Goal: Check status: Check status

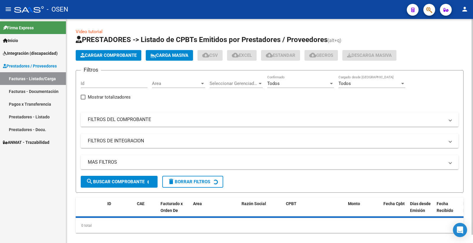
click at [116, 54] on span "Cargar Comprobante" at bounding box center [108, 55] width 56 height 5
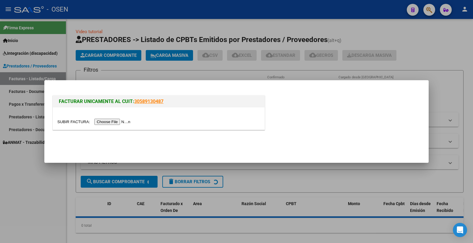
click at [117, 120] on input "file" at bounding box center [94, 122] width 75 height 6
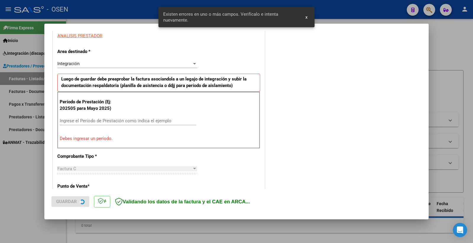
scroll to position [116, 0]
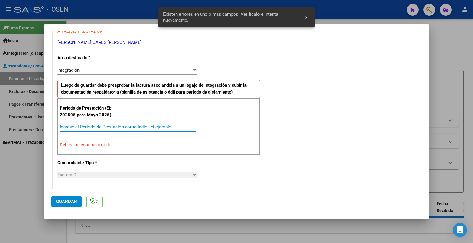
click at [88, 126] on input "Ingrese el Período de Prestación como indica el ejemplo" at bounding box center [128, 126] width 137 height 5
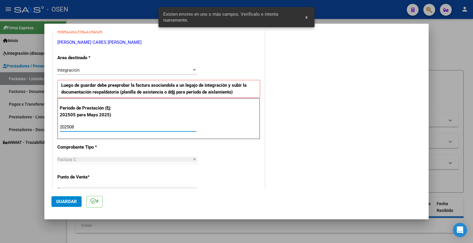
type input "202508"
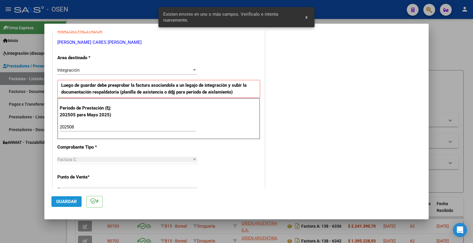
click at [70, 200] on span "Guardar" at bounding box center [66, 201] width 21 height 5
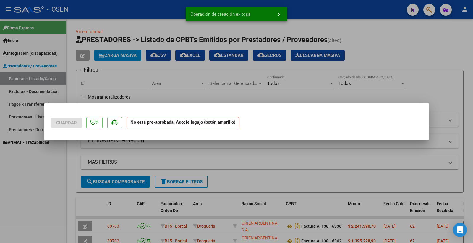
scroll to position [0, 0]
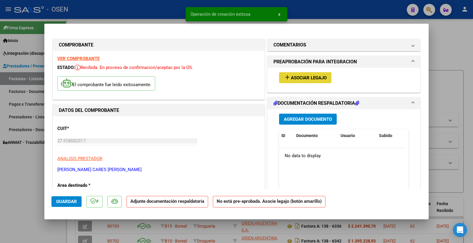
click at [304, 80] on span "Asociar Legajo" at bounding box center [309, 77] width 36 height 5
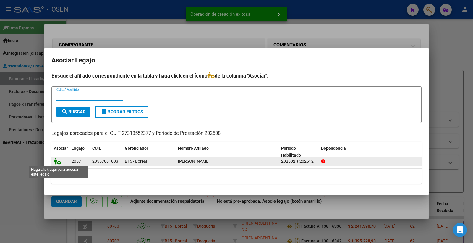
click at [57, 163] on icon at bounding box center [57, 161] width 7 height 7
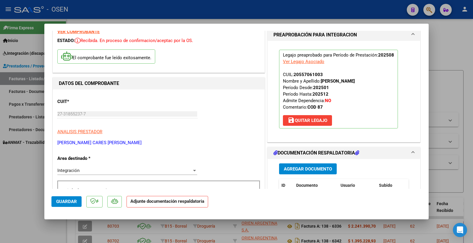
scroll to position [66, 0]
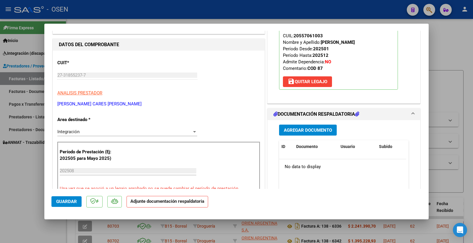
click at [318, 131] on span "Agregar Documento" at bounding box center [308, 130] width 48 height 5
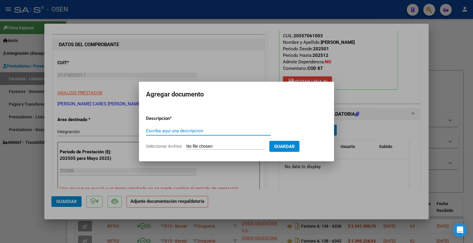
click at [203, 134] on div "Escriba aquí una descripcion" at bounding box center [208, 130] width 125 height 9
click at [202, 132] on input "Escriba aquí una descripcion" at bounding box center [208, 130] width 125 height 5
type input "p"
type input "PLANILLA"
click at [221, 145] on input "Seleccionar Archivo" at bounding box center [225, 147] width 78 height 6
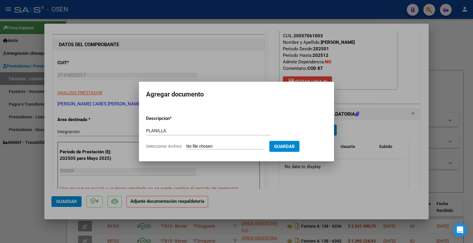
type input "C:\fakepath\planillas agosto nueva. maroto (2).pdf"
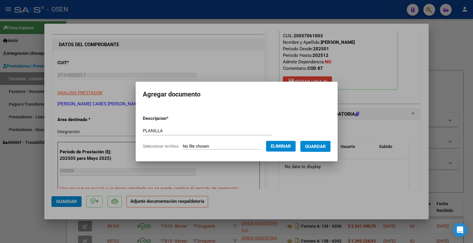
click at [326, 147] on span "Guardar" at bounding box center [315, 146] width 21 height 5
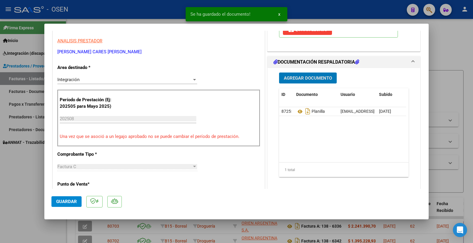
scroll to position [131, 0]
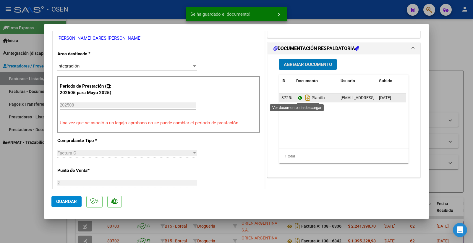
click at [297, 96] on icon at bounding box center [300, 97] width 8 height 7
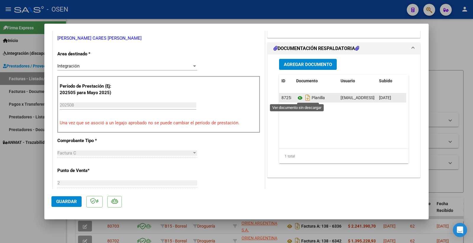
click at [297, 98] on icon at bounding box center [300, 97] width 8 height 7
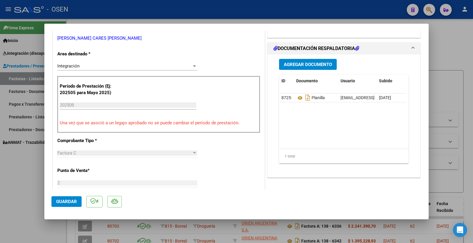
click at [61, 202] on span "Guardar" at bounding box center [66, 201] width 21 height 5
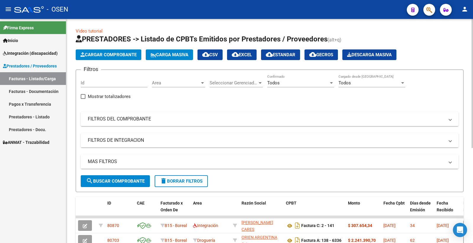
scroll to position [0, 0]
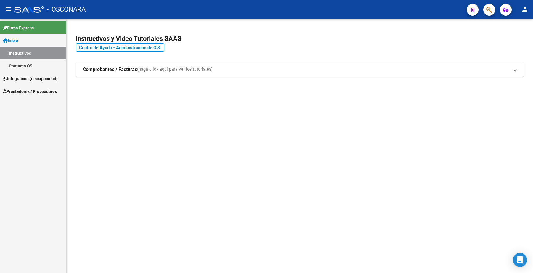
click at [28, 93] on span "Prestadores / Proveedores" at bounding box center [30, 91] width 54 height 7
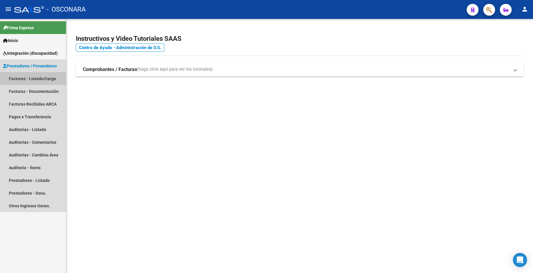
click at [45, 78] on link "Facturas - Listado/Carga" at bounding box center [33, 78] width 66 height 13
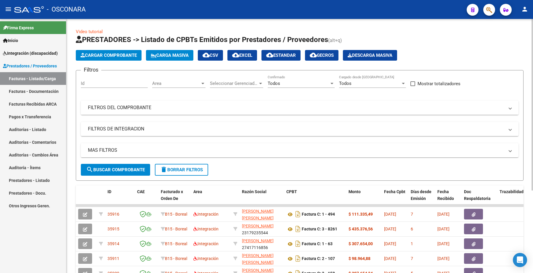
click at [131, 107] on mat-panel-title "FILTROS DEL COMPROBANTE" at bounding box center [296, 107] width 416 height 7
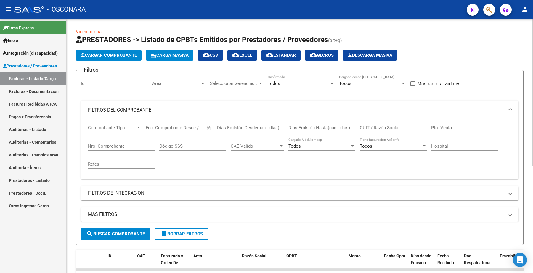
click at [386, 124] on div "CUIT / Razón Social" at bounding box center [393, 126] width 67 height 13
paste input "27274905641"
type input "27274905641"
click at [122, 232] on span "search Buscar Comprobante" at bounding box center [115, 233] width 59 height 5
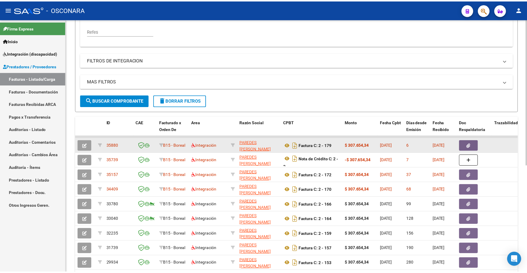
scroll to position [148, 0]
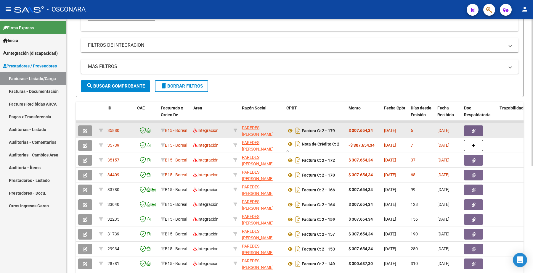
click at [86, 129] on icon "button" at bounding box center [85, 131] width 4 height 4
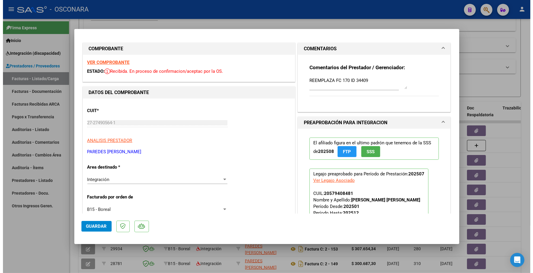
scroll to position [0, 0]
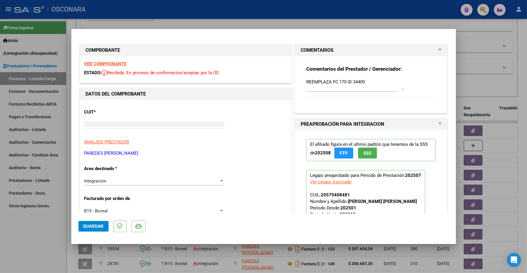
type input "$ 0,00"
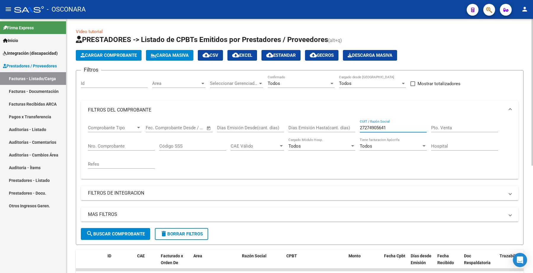
drag, startPoint x: 392, startPoint y: 125, endPoint x: 342, endPoint y: 113, distance: 51.8
click at [342, 125] on div "Comprobante Tipo Comprobante Tipo Fecha inicio – Fecha fin Fec. Comprobante Des…" at bounding box center [299, 147] width 423 height 55
paste input "97121613"
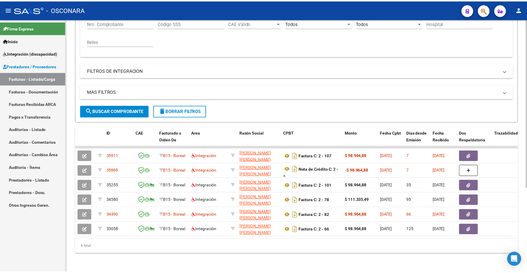
scroll to position [127, 0]
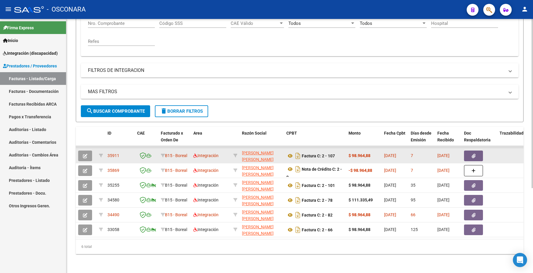
type input "27297121613"
click at [87, 151] on button "button" at bounding box center [85, 156] width 14 height 11
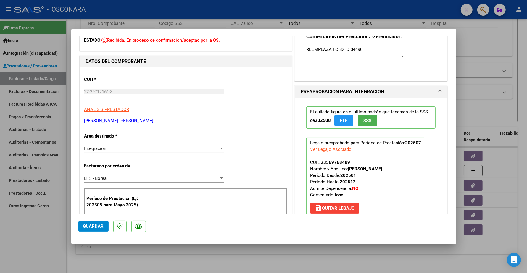
scroll to position [74, 0]
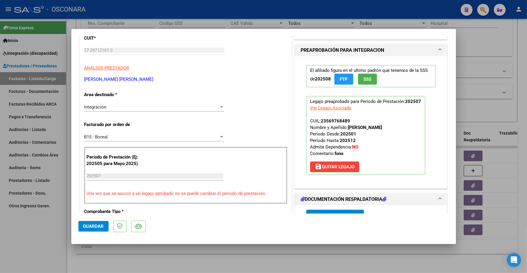
type input "$ 0,00"
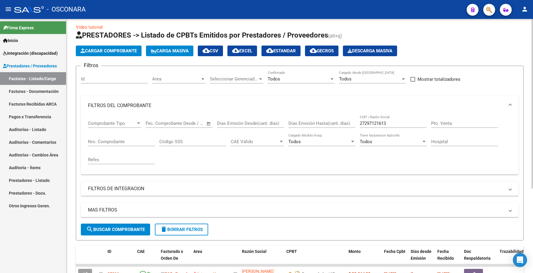
scroll to position [0, 0]
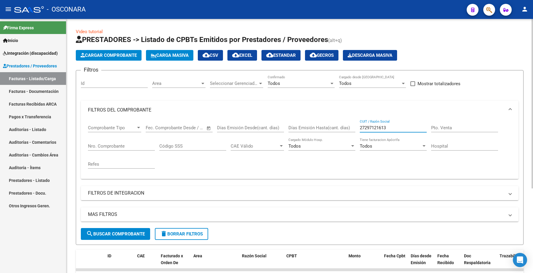
drag, startPoint x: 391, startPoint y: 126, endPoint x: 343, endPoint y: 123, distance: 48.0
click at [343, 123] on div "Comprobante Tipo Comprobante Tipo Fecha inicio – Fecha fin Fec. Comprobante Des…" at bounding box center [299, 147] width 423 height 55
paste input "77792392"
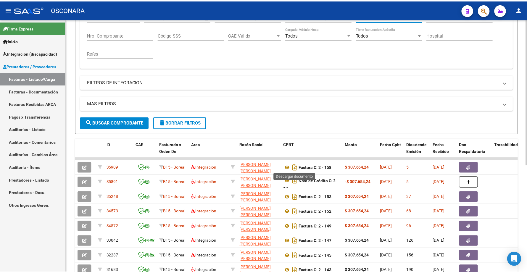
scroll to position [148, 0]
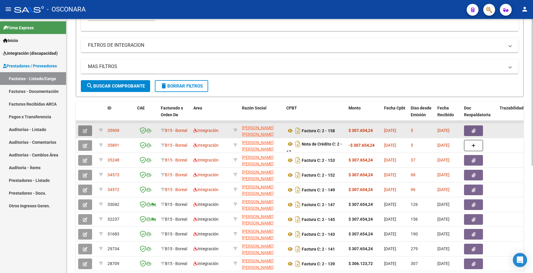
click at [86, 132] on icon "button" at bounding box center [85, 131] width 4 height 4
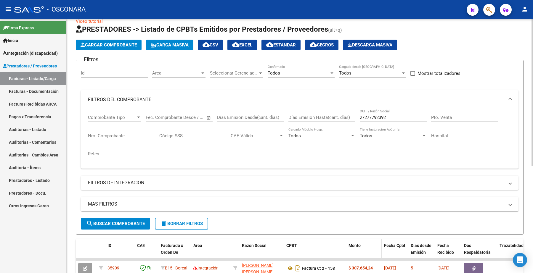
scroll to position [0, 0]
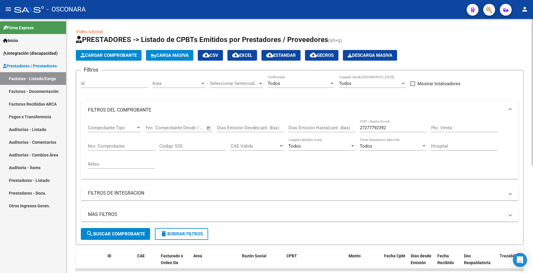
click at [372, 126] on input "27277792392" at bounding box center [393, 127] width 67 height 5
drag, startPoint x: 391, startPoint y: 126, endPoint x: 330, endPoint y: 119, distance: 60.7
click at [330, 120] on div "Comprobante Tipo Comprobante Tipo Fecha inicio – Fecha fin Fec. Comprobante Des…" at bounding box center [299, 147] width 423 height 55
paste input "417116856"
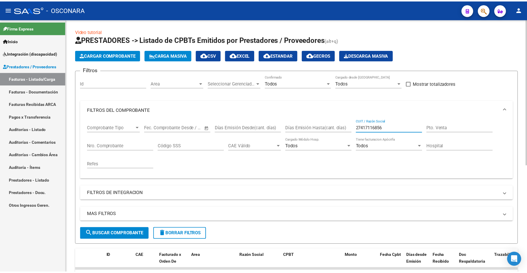
scroll to position [148, 0]
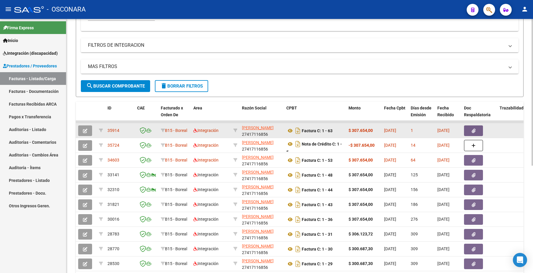
type input "27417116856"
click at [86, 126] on button "button" at bounding box center [85, 130] width 14 height 11
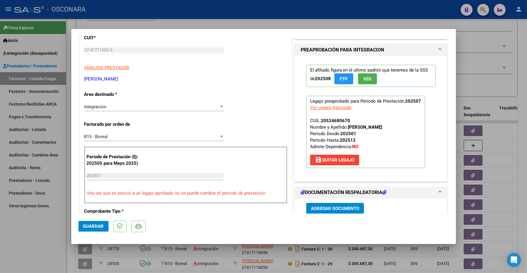
scroll to position [111, 0]
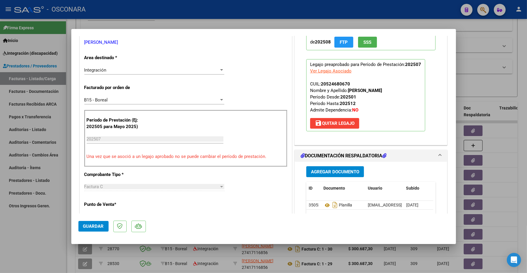
type input "$ 0,00"
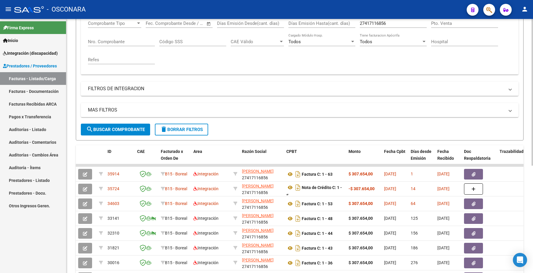
scroll to position [0, 0]
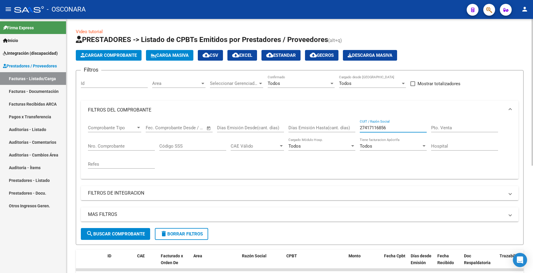
drag, startPoint x: 390, startPoint y: 128, endPoint x: 332, endPoint y: 122, distance: 58.6
click at [332, 122] on div "Comprobante Tipo Comprobante Tipo Fecha inicio – Fecha fin Fec. Comprobante Des…" at bounding box center [299, 147] width 423 height 55
paste input "3179235544"
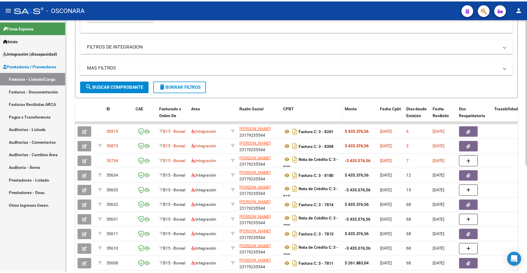
scroll to position [148, 0]
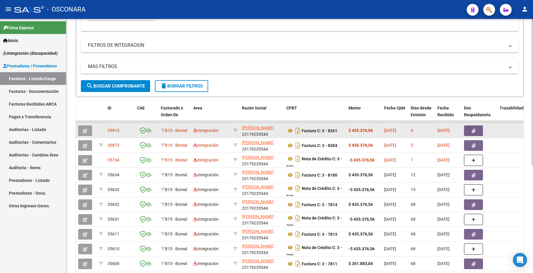
type input "23179235544"
click at [83, 129] on icon "button" at bounding box center [85, 131] width 4 height 4
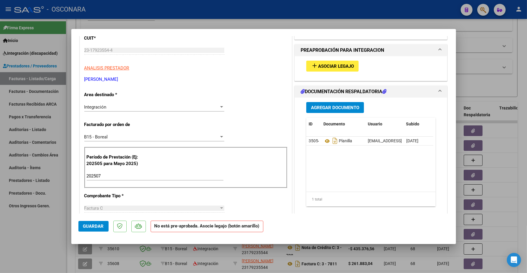
scroll to position [37, 0]
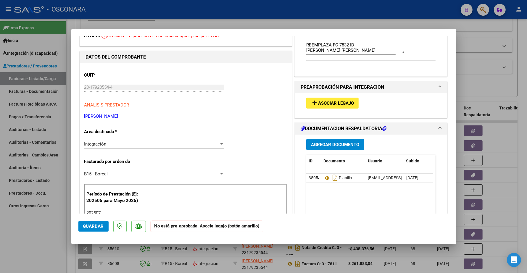
click at [344, 99] on button "add Asociar Legajo" at bounding box center [332, 103] width 52 height 11
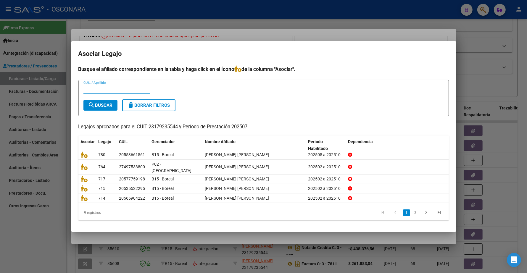
click at [118, 92] on input "CUIL / Apellido" at bounding box center [116, 89] width 67 height 5
type input "[PERSON_NAME]"
click at [96, 106] on span "search Buscar" at bounding box center [100, 105] width 25 height 5
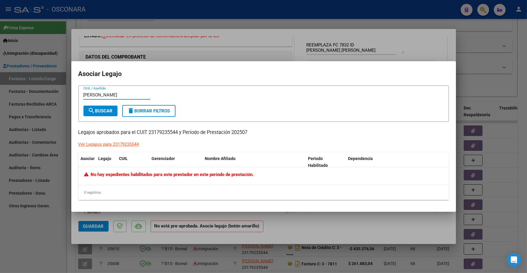
drag, startPoint x: 105, startPoint y: 96, endPoint x: 74, endPoint y: 93, distance: 31.2
click at [74, 95] on mat-dialog-content "[PERSON_NAME] CUIL / Apellido search Buscar delete Borrar Filtros Legajos aprob…" at bounding box center [263, 146] width 385 height 120
click at [453, 122] on mat-dialog-content "CUIL / Apellido search Buscar delete Borrar Filtros Legajos aprobados para el C…" at bounding box center [263, 146] width 385 height 120
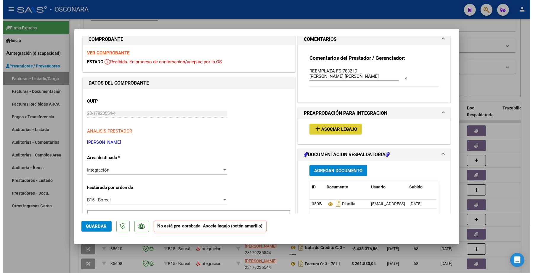
scroll to position [0, 0]
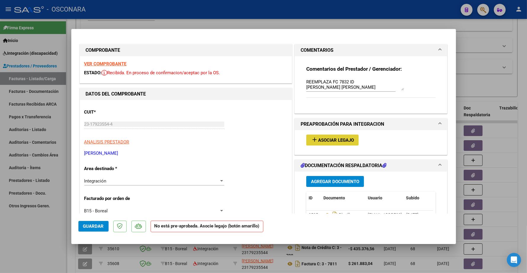
type input "$ 0,00"
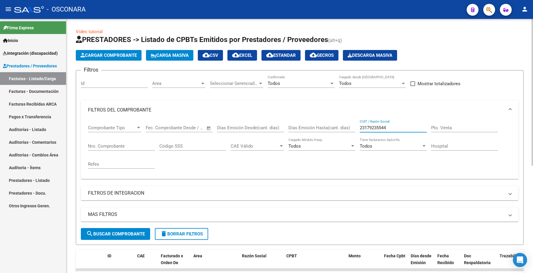
drag, startPoint x: 390, startPoint y: 130, endPoint x: 345, endPoint y: 133, distance: 44.8
click at [345, 133] on div "Comprobante Tipo Comprobante Tipo Fecha inicio – Fecha fin Fec. Comprobante Des…" at bounding box center [299, 147] width 423 height 55
paste input "7274905641"
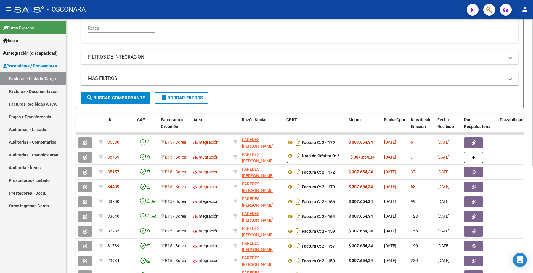
scroll to position [148, 0]
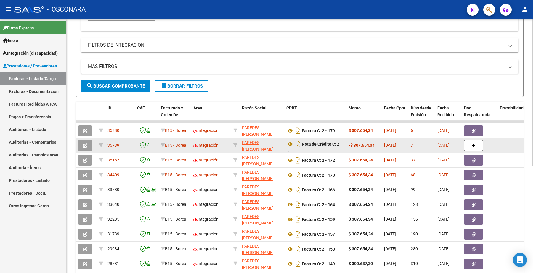
type input "27274905641"
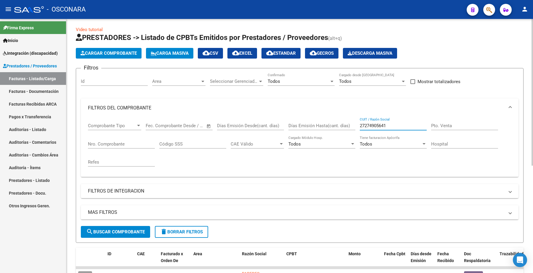
scroll to position [0, 0]
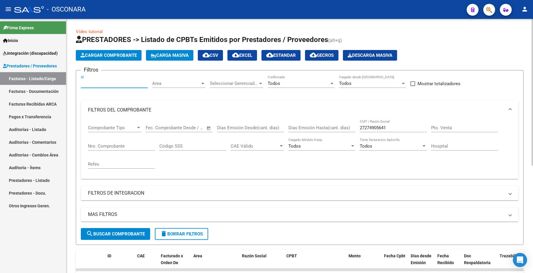
click at [101, 83] on input "Id" at bounding box center [114, 83] width 67 height 5
drag, startPoint x: 392, startPoint y: 128, endPoint x: 358, endPoint y: 119, distance: 35.2
click at [355, 121] on div "Comprobante Tipo Comprobante Tipo Fecha inicio – Fecha fin Fec. Comprobante Des…" at bounding box center [299, 147] width 423 height 55
click at [110, 81] on input "Id" at bounding box center [114, 83] width 67 height 5
paste input "35302"
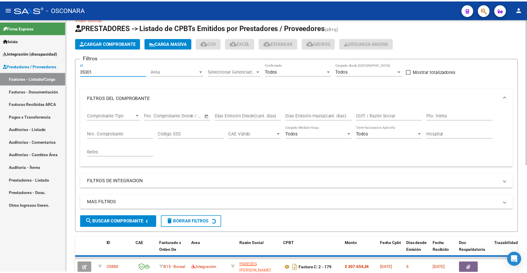
scroll to position [53, 0]
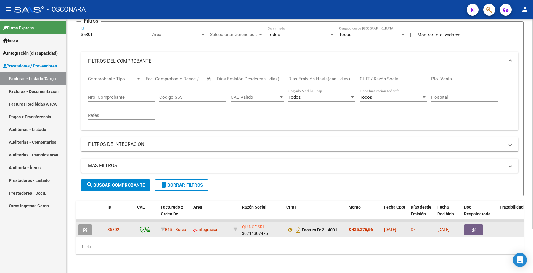
type input "35301"
click at [86, 228] on icon "button" at bounding box center [85, 230] width 4 height 4
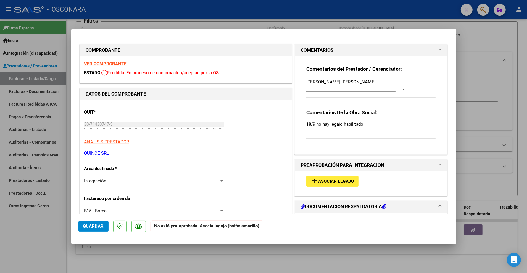
click at [344, 183] on span "Asociar Legajo" at bounding box center [336, 181] width 36 height 5
drag, startPoint x: 303, startPoint y: 83, endPoint x: 387, endPoint y: 80, distance: 84.1
click at [387, 80] on textarea "[PERSON_NAME] [PERSON_NAME]" at bounding box center [355, 85] width 98 height 12
click at [330, 181] on span "Asociar Legajo" at bounding box center [336, 181] width 36 height 5
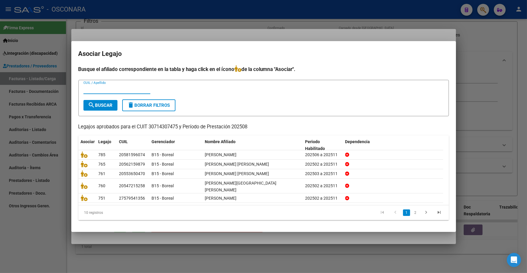
click at [92, 92] on input "CUIL / Apellido" at bounding box center [116, 89] width 67 height 5
paste input "[PERSON_NAME] [PERSON_NAME]"
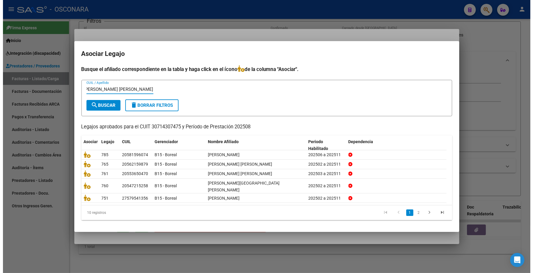
scroll to position [0, 0]
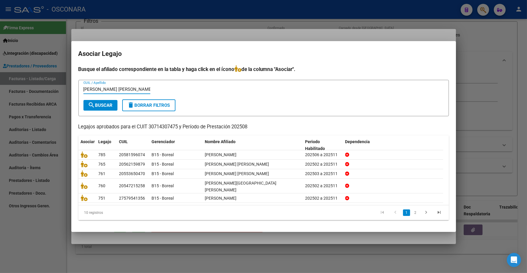
drag, startPoint x: 97, startPoint y: 92, endPoint x: 64, endPoint y: 89, distance: 32.7
click at [64, 89] on div "COMPROBANTE VER COMPROBANTE ESTADO: Recibida. En proceso de confirmacion/acepta…" at bounding box center [263, 136] width 527 height 273
drag, startPoint x: 109, startPoint y: 90, endPoint x: 67, endPoint y: 85, distance: 42.6
click at [62, 88] on div "COMPROBANTE VER COMPROBANTE ESTADO: Recibida. En proceso de confirmacion/acepta…" at bounding box center [263, 136] width 527 height 273
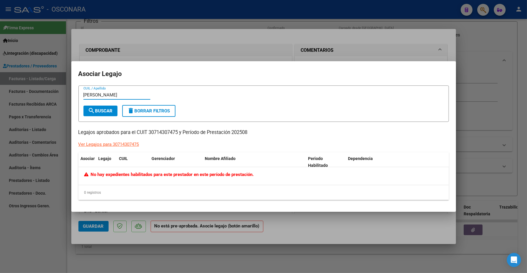
type input "[PERSON_NAME]"
drag, startPoint x: 94, startPoint y: 104, endPoint x: 98, endPoint y: 107, distance: 4.3
click at [95, 106] on form "[PERSON_NAME] CUIL / Apellido search Buscar delete Borrar Filtros" at bounding box center [263, 104] width 370 height 36
click at [98, 107] on button "search Buscar" at bounding box center [100, 111] width 34 height 11
click at [136, 94] on input "[PERSON_NAME]" at bounding box center [116, 94] width 67 height 5
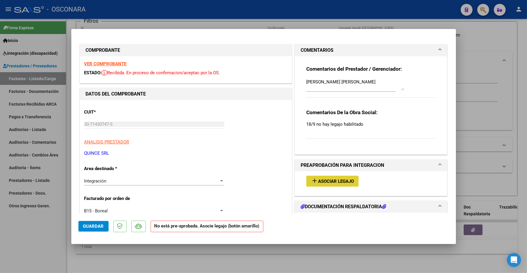
type input "$ 0,00"
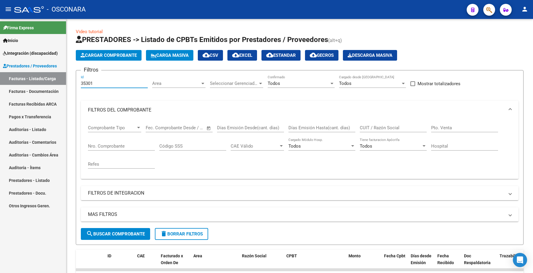
drag, startPoint x: 96, startPoint y: 83, endPoint x: 49, endPoint y: 74, distance: 48.3
click at [49, 74] on mat-sidenav-container "Firma Express Inicio Instructivos Contacto OS Integración (discapacidad) Certif…" at bounding box center [266, 146] width 533 height 254
paste input "242"
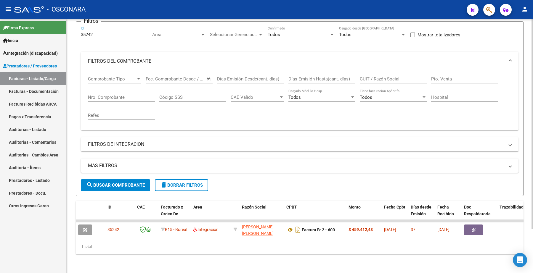
scroll to position [53, 0]
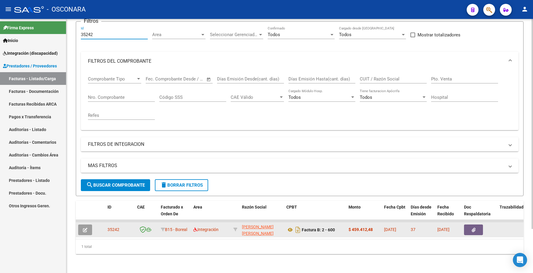
type input "35242"
click at [90, 225] on button "button" at bounding box center [85, 230] width 14 height 11
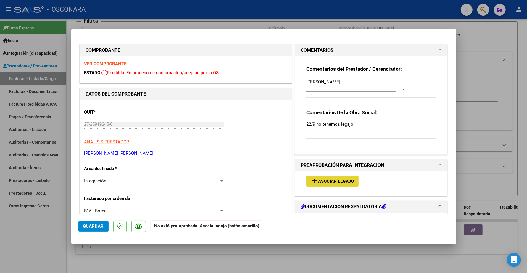
click at [336, 180] on span "Asociar Legajo" at bounding box center [336, 181] width 36 height 5
type input "$ 0,00"
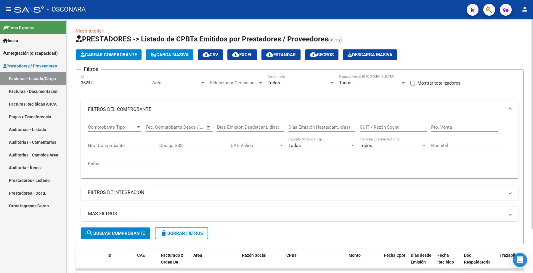
scroll to position [0, 0]
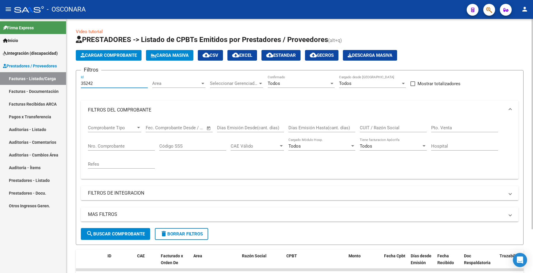
drag, startPoint x: 99, startPoint y: 80, endPoint x: 68, endPoint y: 81, distance: 30.8
click at [68, 81] on div "Video tutorial PRESTADORES -> Listado de CPBTs Emitidos por Prestadores / Prove…" at bounding box center [299, 170] width 466 height 303
paste input "13"
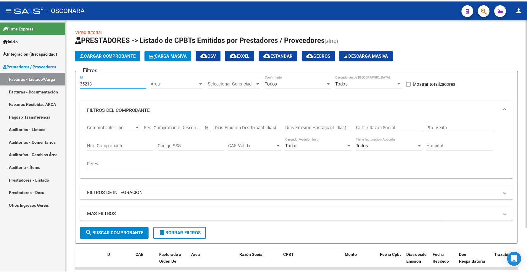
scroll to position [53, 0]
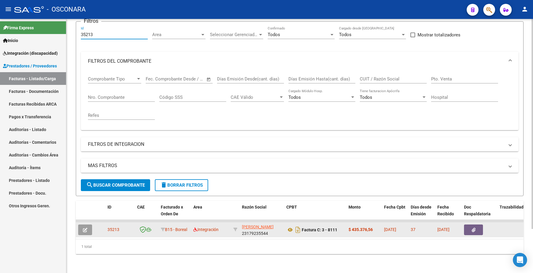
type input "35213"
click at [88, 225] on button "button" at bounding box center [85, 230] width 14 height 11
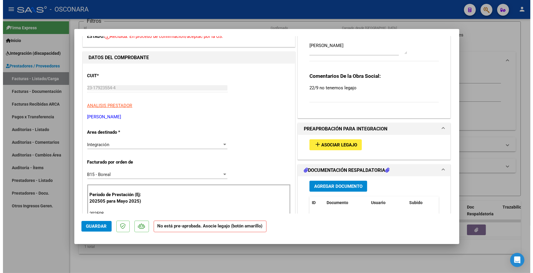
scroll to position [37, 0]
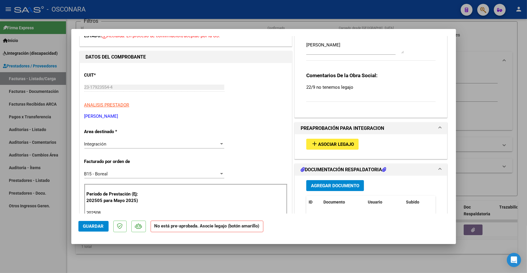
click at [340, 142] on span "Asociar Legajo" at bounding box center [336, 144] width 36 height 5
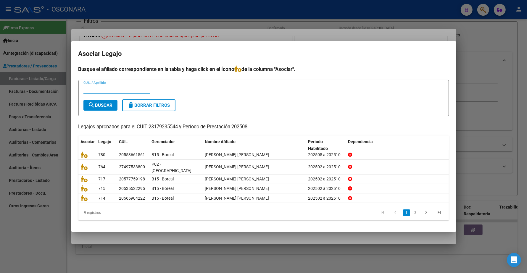
click at [107, 90] on input "CUIL / Apellido" at bounding box center [116, 89] width 67 height 5
type input "[PERSON_NAME] OJ"
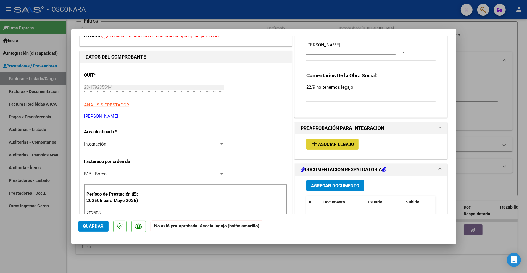
type input "$ 0,00"
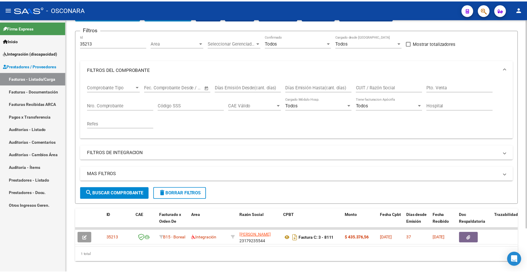
scroll to position [53, 0]
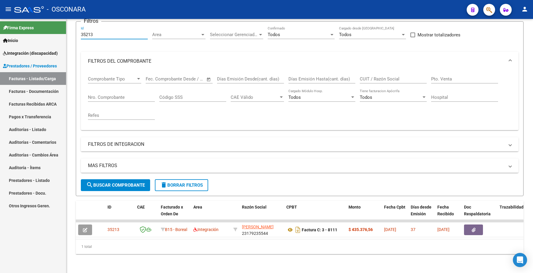
drag, startPoint x: 94, startPoint y: 29, endPoint x: 55, endPoint y: 27, distance: 38.8
click at [55, 27] on mat-sidenav-container "Firma Express Inicio Instructivos Contacto OS Integración (discapacidad) Certif…" at bounding box center [266, 146] width 533 height 254
paste input "09"
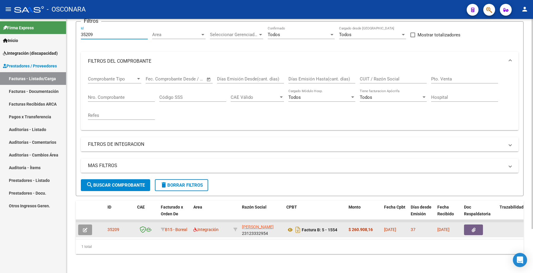
type input "35209"
click at [87, 228] on icon "button" at bounding box center [85, 230] width 4 height 4
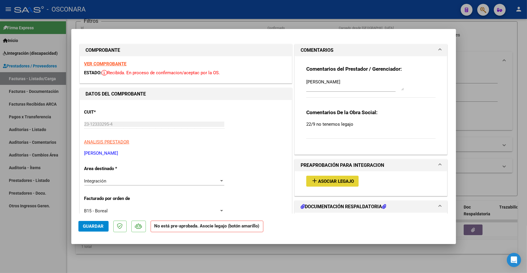
click at [333, 181] on span "Asociar Legajo" at bounding box center [336, 181] width 36 height 5
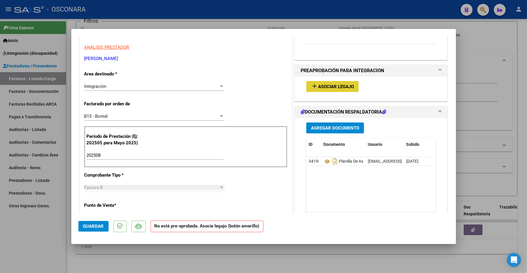
scroll to position [111, 0]
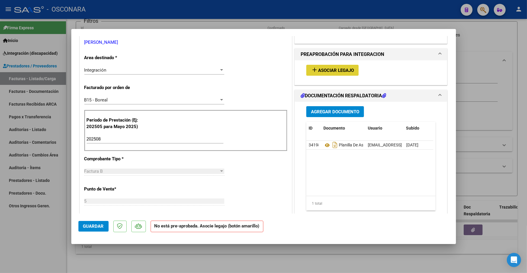
type input "$ 0,00"
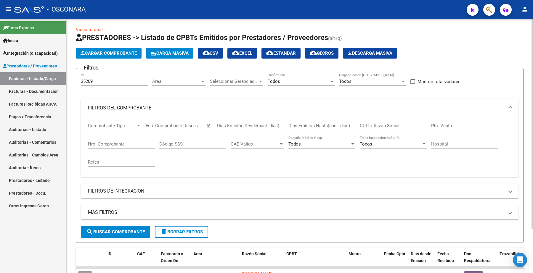
scroll to position [0, 0]
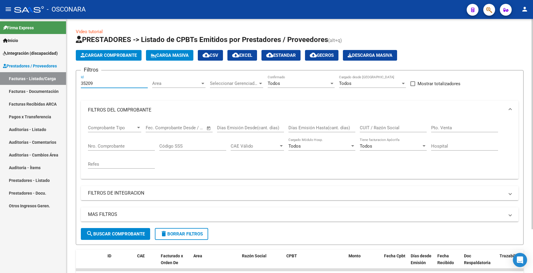
drag, startPoint x: 99, startPoint y: 84, endPoint x: 72, endPoint y: 76, distance: 28.3
click at [71, 76] on div "Video tutorial PRESTADORES -> Listado de CPBTs Emitidos por Prestadores / Prove…" at bounding box center [299, 170] width 466 height 303
paste input "113"
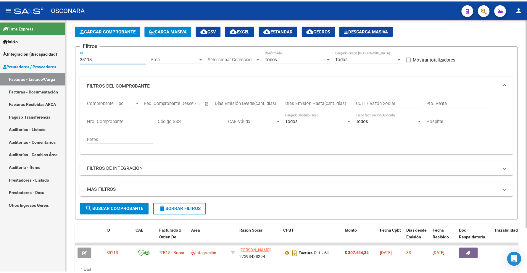
scroll to position [53, 0]
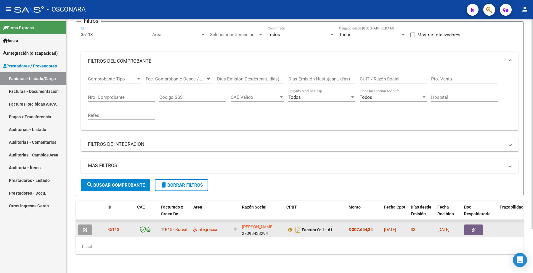
type input "35113"
click at [85, 228] on icon "button" at bounding box center [85, 230] width 4 height 4
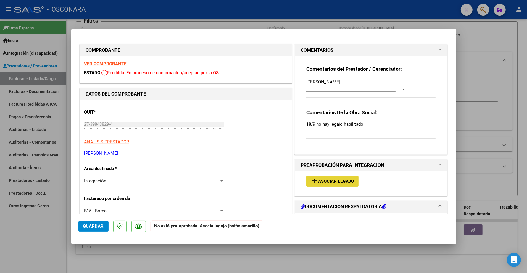
click at [337, 180] on span "Asociar Legajo" at bounding box center [336, 181] width 36 height 5
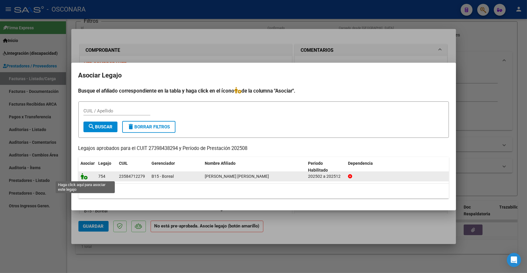
click at [83, 176] on icon at bounding box center [84, 176] width 7 height 7
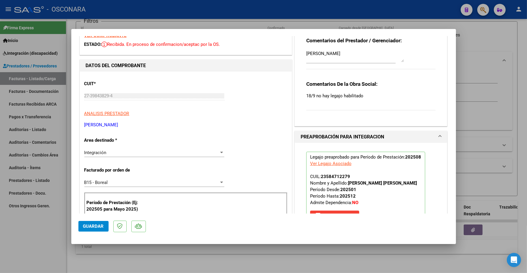
scroll to position [111, 0]
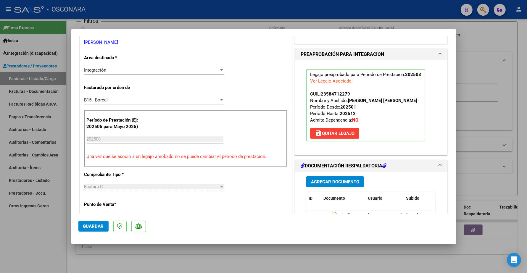
click at [94, 227] on span "Guardar" at bounding box center [93, 226] width 21 height 5
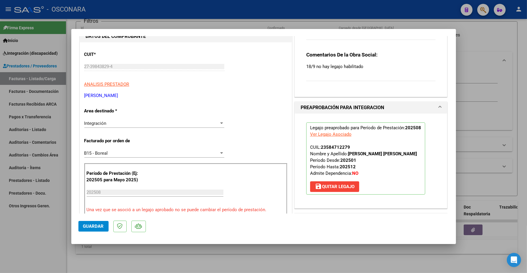
scroll to position [0, 0]
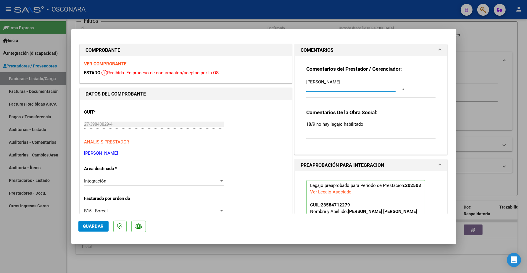
drag, startPoint x: 333, startPoint y: 80, endPoint x: 275, endPoint y: 83, distance: 58.7
type textarea "/"
type textarea "08/10 SE ADJUNTA LEGAJO"
click at [100, 224] on span "Guardar" at bounding box center [93, 226] width 21 height 5
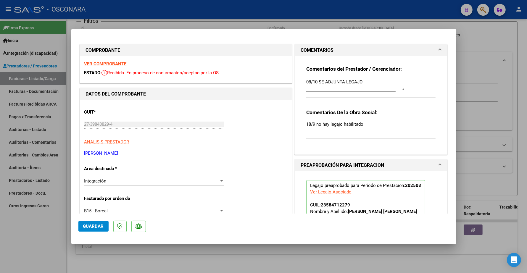
click at [98, 227] on span "Guardar" at bounding box center [93, 226] width 21 height 5
click at [95, 227] on span "Guardar" at bounding box center [93, 226] width 21 height 5
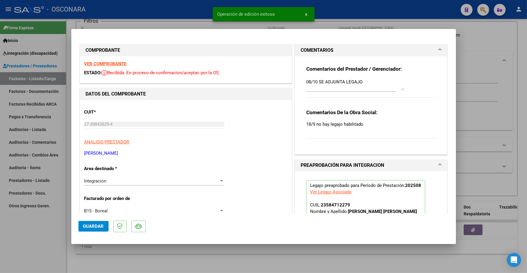
type input "$ 0,00"
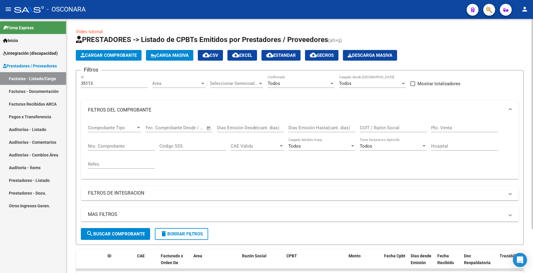
click at [373, 128] on input "CUIT / Razón Social" at bounding box center [393, 127] width 67 height 5
paste input "27406902574"
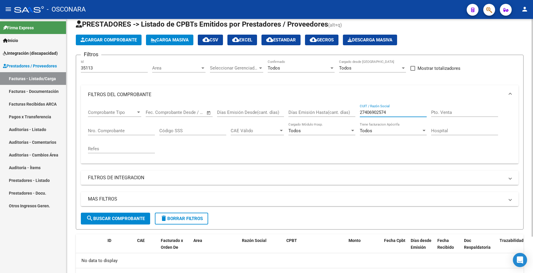
scroll to position [6, 0]
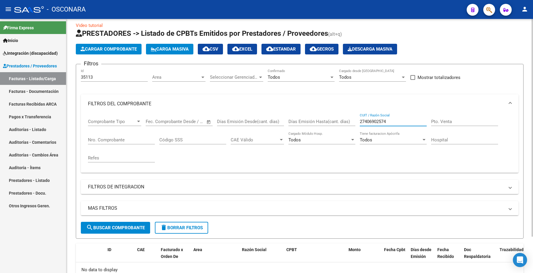
type input "27406902574"
drag, startPoint x: 94, startPoint y: 78, endPoint x: 58, endPoint y: 69, distance: 36.7
click at [58, 72] on mat-sidenav-container "Firma Express Inicio Instructivos Contacto OS Integración (discapacidad) Certif…" at bounding box center [266, 146] width 533 height 254
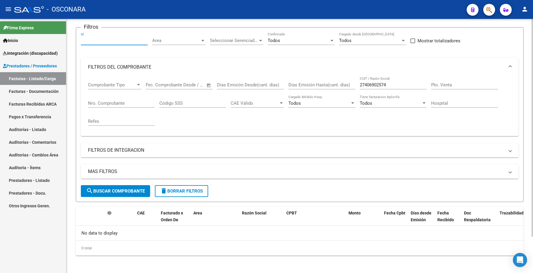
click at [116, 191] on span "search Buscar Comprobante" at bounding box center [115, 190] width 59 height 5
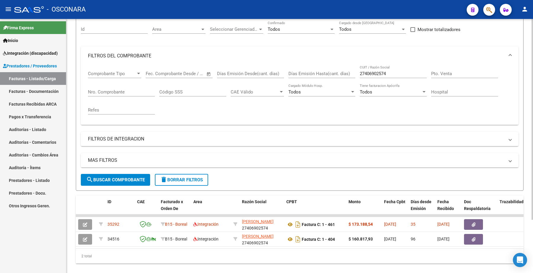
scroll to position [68, 0]
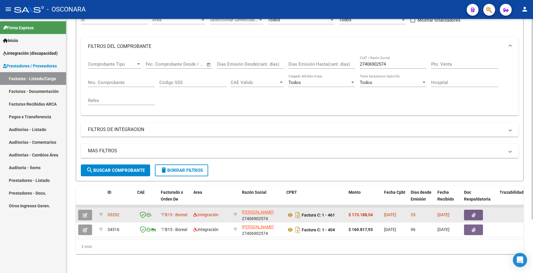
click at [85, 213] on icon "button" at bounding box center [85, 215] width 4 height 4
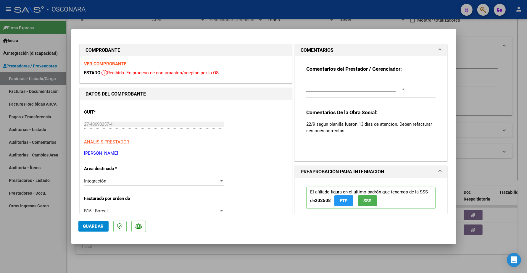
type input "$ 0,00"
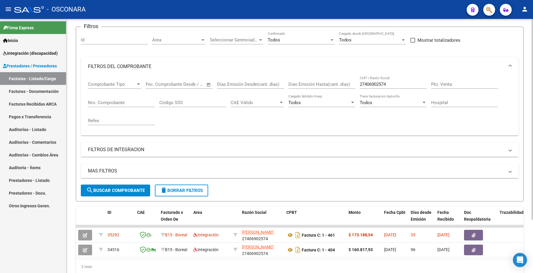
scroll to position [0, 0]
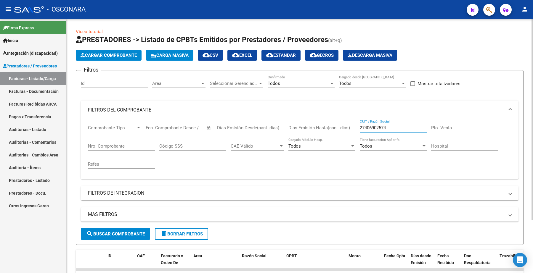
drag, startPoint x: 393, startPoint y: 126, endPoint x: 339, endPoint y: 125, distance: 54.2
click at [339, 125] on div "Comprobante Tipo Comprobante Tipo Fecha inicio – Fecha fin Fec. Comprobante Des…" at bounding box center [299, 147] width 423 height 55
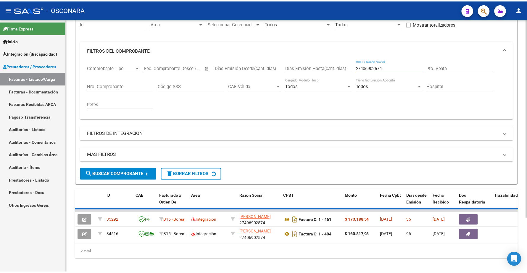
scroll to position [68, 0]
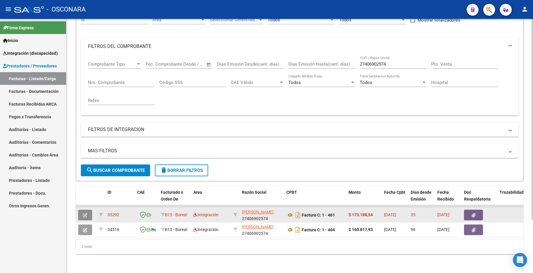
click at [89, 210] on button "button" at bounding box center [85, 215] width 14 height 11
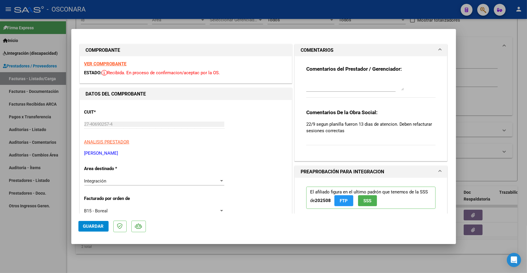
click at [115, 63] on strong "VER COMPROBANTE" at bounding box center [105, 63] width 42 height 5
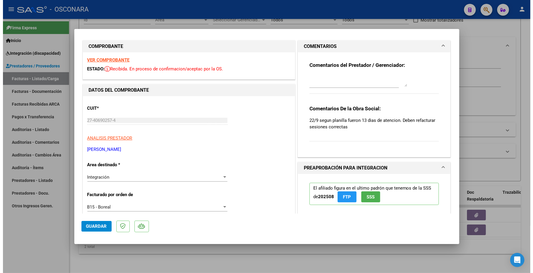
scroll to position [0, 0]
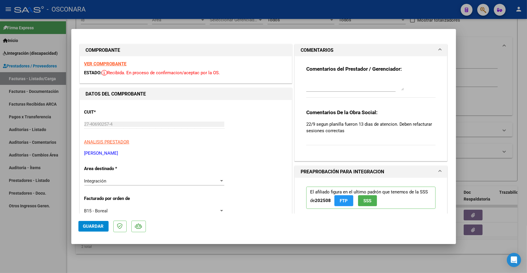
type input "$ 0,00"
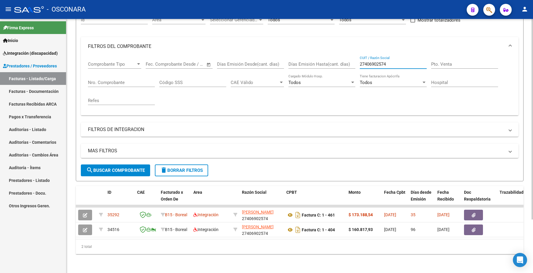
drag, startPoint x: 390, startPoint y: 61, endPoint x: 346, endPoint y: 59, distance: 44.4
click at [345, 59] on div "Comprobante Tipo Comprobante Tipo Fecha inicio – Fecha fin Fec. Comprobante Des…" at bounding box center [299, 83] width 423 height 55
paste input "277792392"
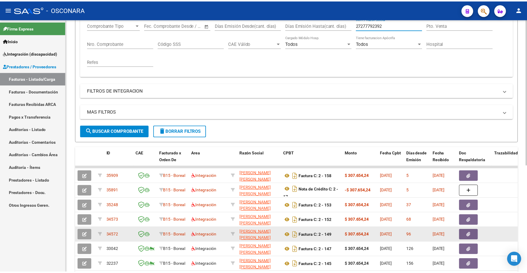
scroll to position [142, 0]
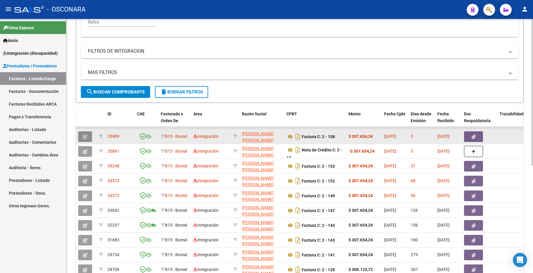
click at [81, 134] on button "button" at bounding box center [85, 136] width 14 height 11
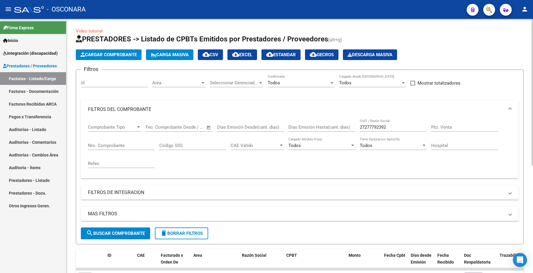
scroll to position [0, 0]
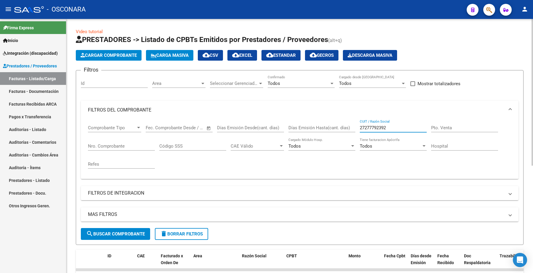
drag, startPoint x: 388, startPoint y: 127, endPoint x: 317, endPoint y: 126, distance: 70.4
click at [317, 127] on div "Comprobante Tipo Comprobante Tipo Fecha inicio – Fecha fin Fec. Comprobante Des…" at bounding box center [299, 147] width 423 height 55
paste input "406902574"
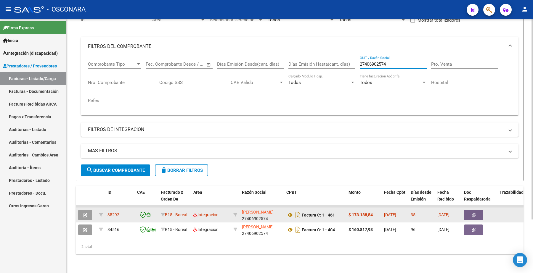
type input "27406902574"
click at [88, 210] on button "button" at bounding box center [85, 215] width 14 height 11
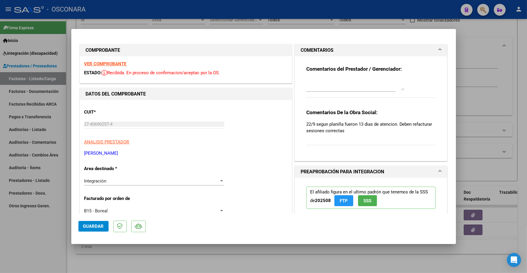
click at [351, 135] on div "Comentarios De la Obra Social: 22/9 segun planilla fueron 13 dias de atencion. …" at bounding box center [371, 130] width 130 height 43
type input "$ 0,00"
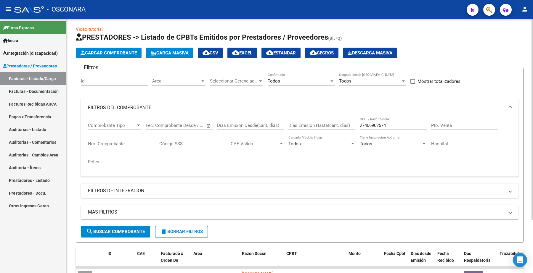
scroll to position [0, 0]
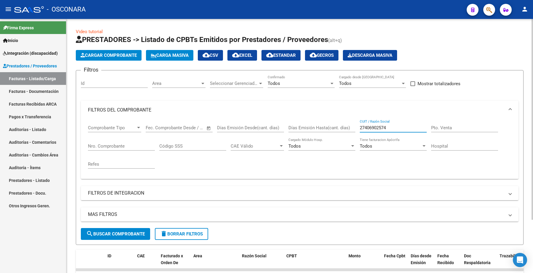
drag, startPoint x: 389, startPoint y: 126, endPoint x: 349, endPoint y: 116, distance: 41.3
click at [350, 122] on div "Comprobante Tipo Comprobante Tipo Fecha inicio – Fecha fin Fec. Comprobante Des…" at bounding box center [299, 147] width 423 height 55
paste input "242815772"
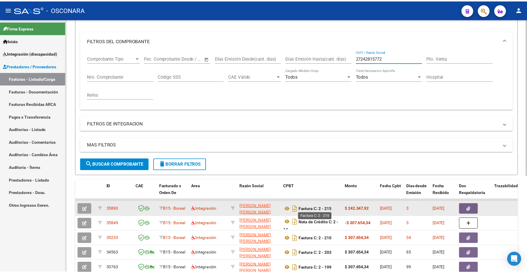
scroll to position [107, 0]
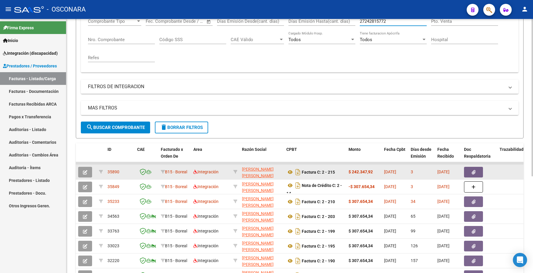
type input "27242815772"
click at [85, 172] on icon "button" at bounding box center [85, 172] width 4 height 4
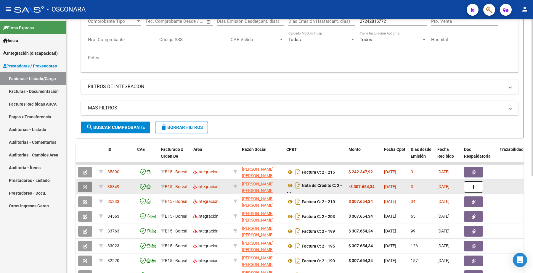
click at [88, 184] on button "button" at bounding box center [85, 187] width 14 height 11
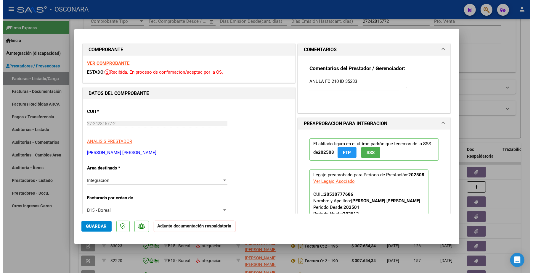
scroll to position [0, 0]
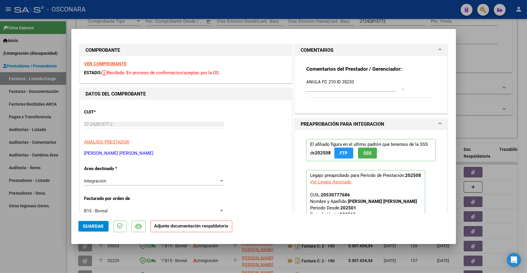
click at [104, 65] on strong "VER COMPROBANTE" at bounding box center [105, 63] width 42 height 5
type input "$ 0,00"
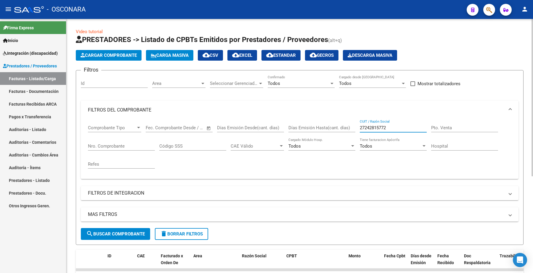
drag, startPoint x: 390, startPoint y: 126, endPoint x: 333, endPoint y: 117, distance: 57.2
click at [332, 118] on mat-expansion-panel "FILTROS DEL COMPROBANTE Comprobante Tipo Comprobante Tipo Fecha inicio – Fecha …" at bounding box center [299, 140] width 437 height 78
click at [110, 144] on input "Nro. Comprobante" at bounding box center [121, 146] width 67 height 5
paste input "35226"
type input "35226"
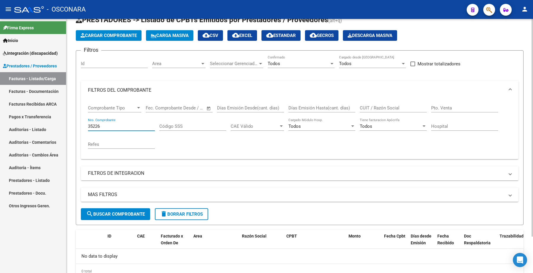
scroll to position [43, 0]
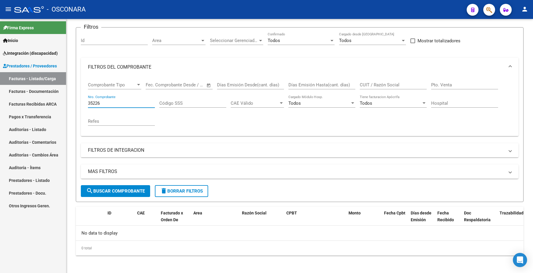
drag, startPoint x: 102, startPoint y: 101, endPoint x: 55, endPoint y: 99, distance: 46.8
click at [55, 100] on mat-sidenav-container "Firma Express Inicio Instructivos Contacto OS Integración (discapacidad) Certif…" at bounding box center [266, 146] width 533 height 254
click at [99, 37] on div "Id" at bounding box center [114, 38] width 67 height 13
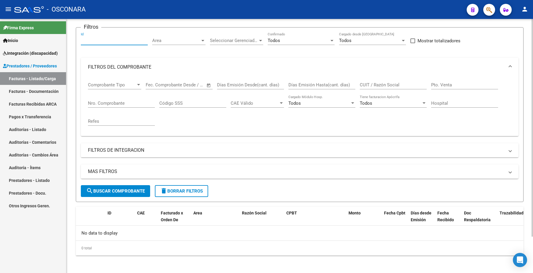
click at [99, 40] on input "Id" at bounding box center [114, 40] width 67 height 5
paste input "35226"
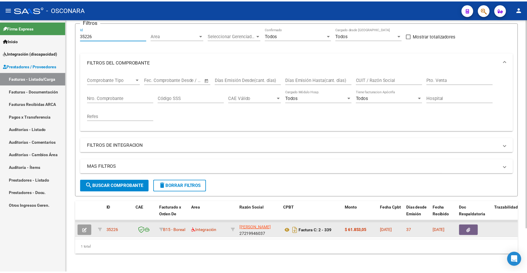
scroll to position [53, 0]
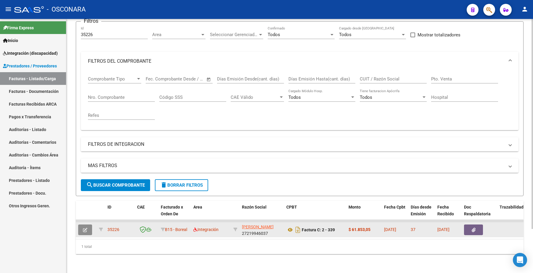
click at [91, 225] on button "button" at bounding box center [85, 230] width 14 height 11
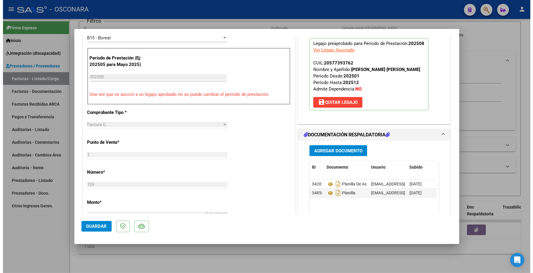
scroll to position [222, 0]
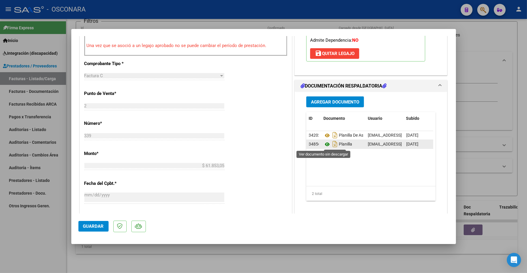
click at [323, 145] on icon at bounding box center [327, 144] width 8 height 7
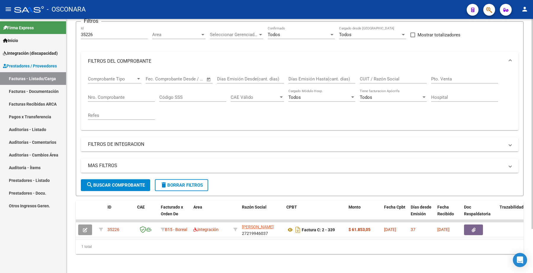
scroll to position [0, 0]
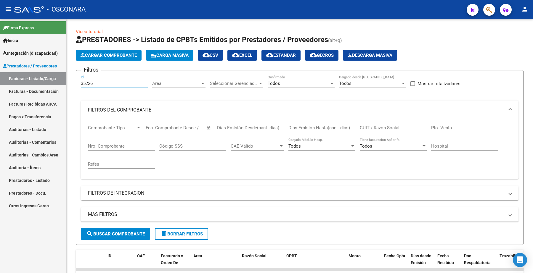
drag, startPoint x: 96, startPoint y: 84, endPoint x: 51, endPoint y: 86, distance: 45.6
click at [42, 84] on mat-sidenav-container "Firma Express Inicio Instructivos Contacto OS Integración (discapacidad) Certif…" at bounding box center [266, 146] width 533 height 254
paste input "16"
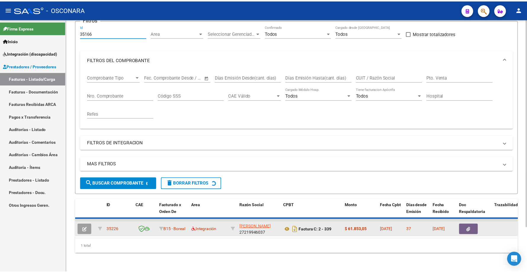
scroll to position [53, 0]
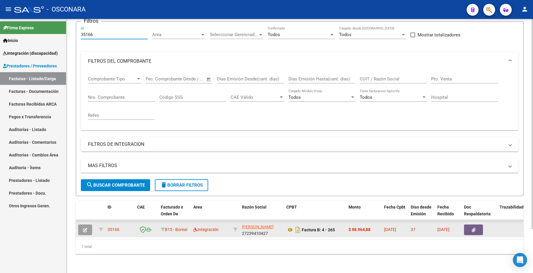
type input "35166"
click at [86, 228] on icon "button" at bounding box center [85, 230] width 4 height 4
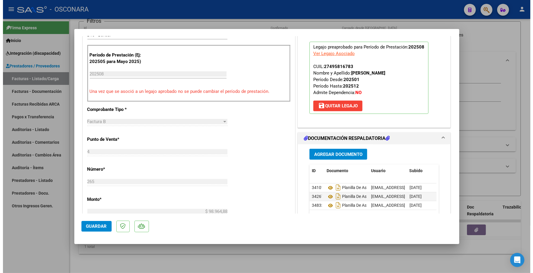
scroll to position [222, 0]
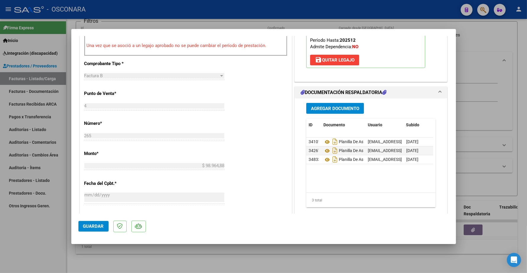
type input "$ 0,00"
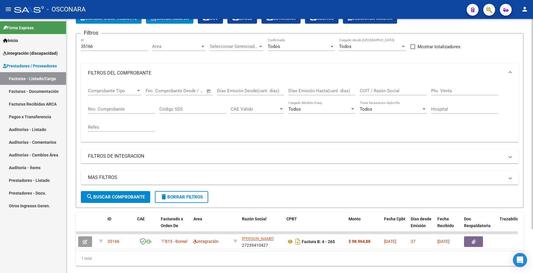
scroll to position [0, 0]
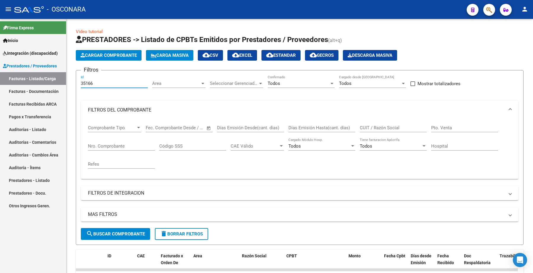
drag, startPoint x: 102, startPoint y: 83, endPoint x: 61, endPoint y: 78, distance: 41.4
click at [55, 77] on mat-sidenav-container "Firma Express Inicio Instructivos Contacto OS Integración (discapacidad) Certif…" at bounding box center [266, 146] width 533 height 254
click at [125, 141] on div "Nro. Comprobante" at bounding box center [121, 144] width 67 height 13
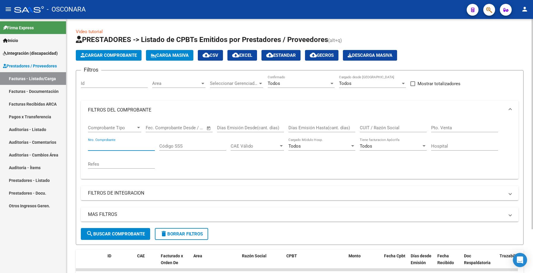
paste input "27378535404"
type input "27378535404"
click at [118, 232] on span "search Buscar Comprobante" at bounding box center [115, 233] width 59 height 5
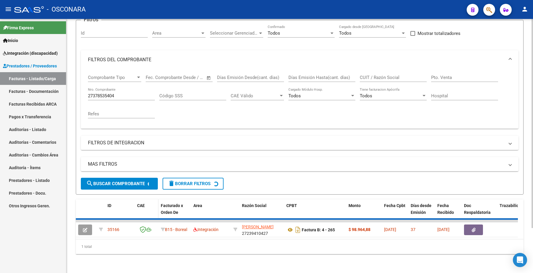
scroll to position [53, 0]
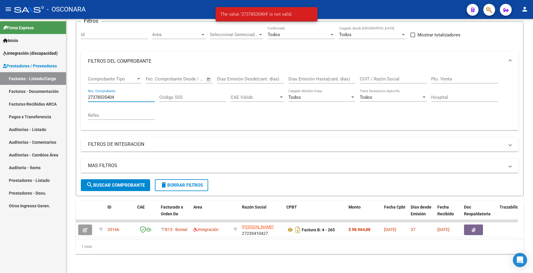
drag, startPoint x: 120, startPoint y: 92, endPoint x: 48, endPoint y: 88, distance: 72.3
click at [45, 89] on mat-sidenav-container "Firma Express Inicio Instructivos Contacto OS Integración (discapacidad) Certif…" at bounding box center [266, 146] width 533 height 254
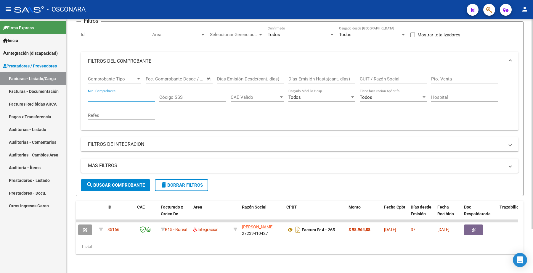
click at [384, 76] on input "CUIT / Razón Social" at bounding box center [393, 78] width 67 height 5
paste input "27378535404"
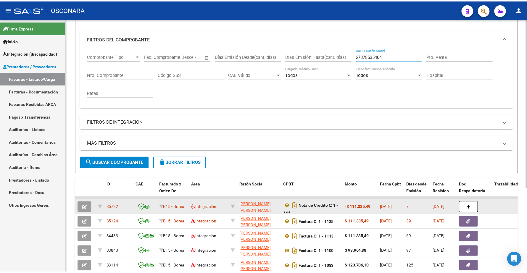
scroll to position [90, 0]
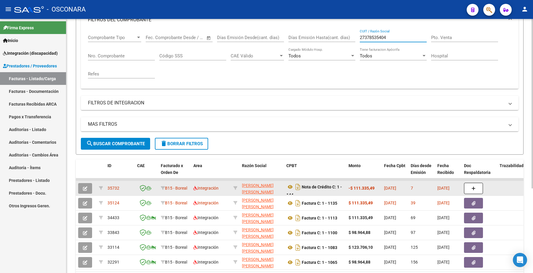
click at [88, 187] on button "button" at bounding box center [85, 188] width 14 height 11
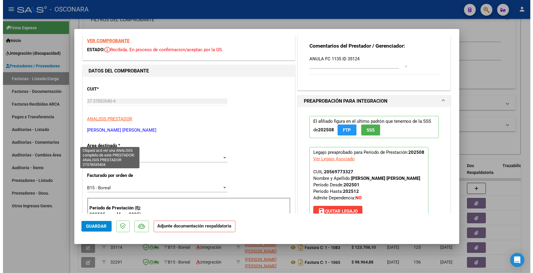
scroll to position [0, 0]
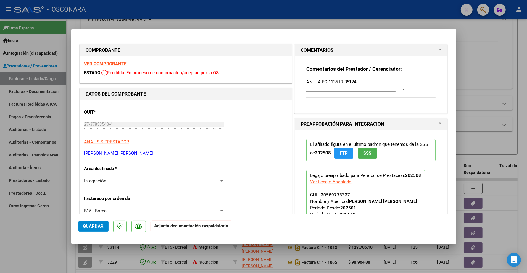
click at [97, 63] on strong "VER COMPROBANTE" at bounding box center [105, 63] width 42 height 5
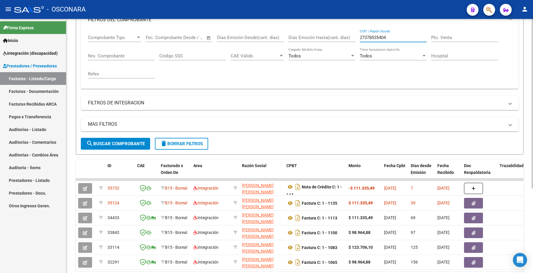
drag, startPoint x: 389, startPoint y: 38, endPoint x: 347, endPoint y: 44, distance: 42.8
click at [346, 44] on div "Comprobante Tipo Comprobante Tipo Fecha inicio – Fecha fin Fec. Comprobante Des…" at bounding box center [299, 56] width 423 height 55
paste input "90797198"
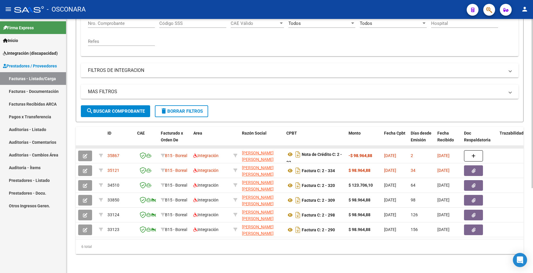
scroll to position [127, 0]
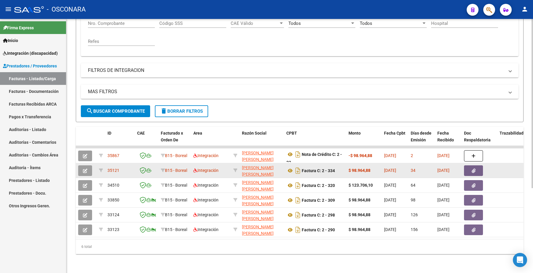
type input "27390797198"
click at [87, 165] on button "button" at bounding box center [85, 170] width 14 height 11
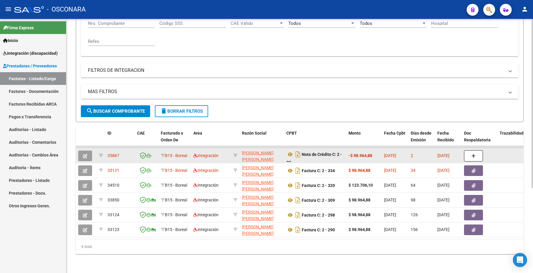
click at [88, 151] on button "button" at bounding box center [85, 156] width 14 height 11
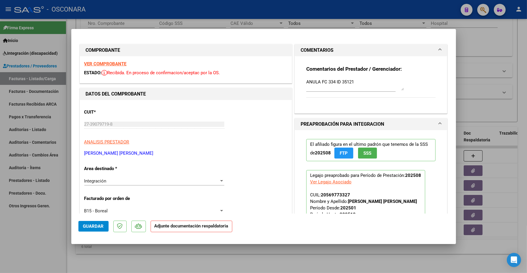
click at [117, 64] on strong "VER COMPROBANTE" at bounding box center [105, 63] width 42 height 5
type input "$ 0,00"
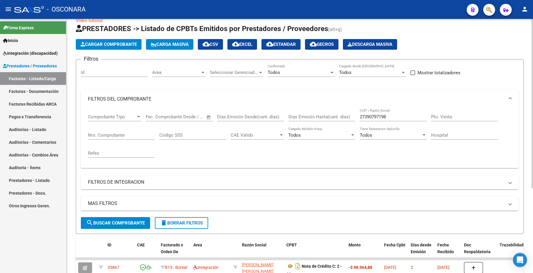
scroll to position [0, 0]
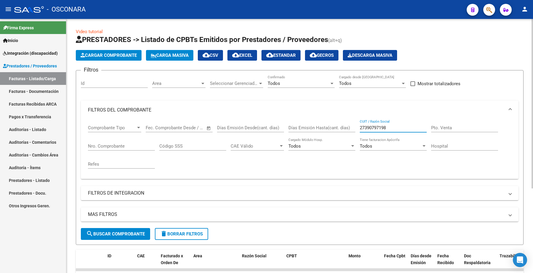
drag, startPoint x: 391, startPoint y: 128, endPoint x: 317, endPoint y: 128, distance: 73.7
click at [317, 128] on div "Comprobante Tipo Comprobante Tipo Fecha inicio – Fecha fin Fec. Comprobante Des…" at bounding box center [299, 147] width 423 height 55
click at [92, 78] on div "Id" at bounding box center [114, 81] width 67 height 13
click at [90, 84] on input "Id" at bounding box center [114, 83] width 67 height 5
paste input "35098"
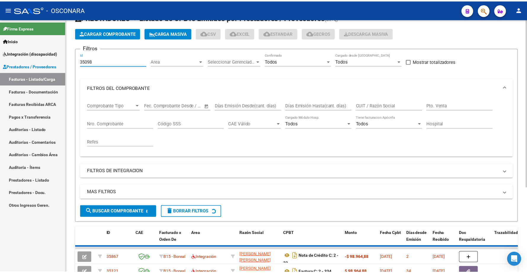
scroll to position [53, 0]
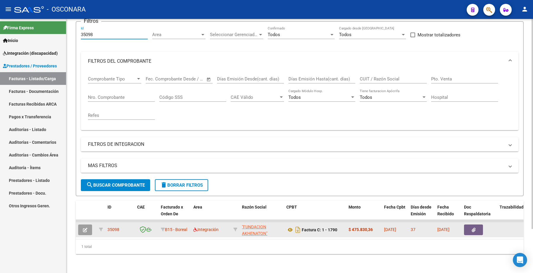
type input "35098"
click at [88, 225] on button "button" at bounding box center [85, 230] width 14 height 11
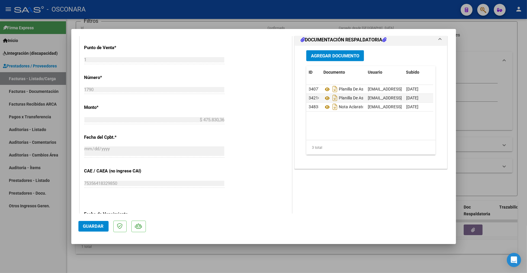
scroll to position [296, 0]
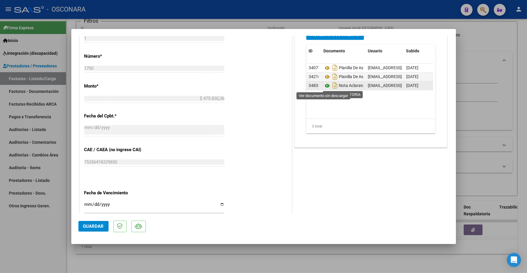
click at [325, 86] on icon at bounding box center [327, 85] width 8 height 7
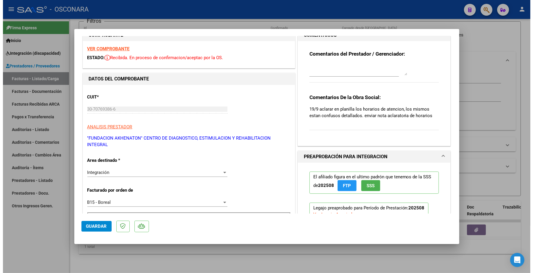
scroll to position [0, 0]
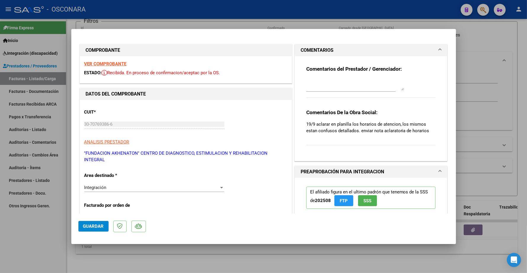
type input "$ 0,00"
